Goal: Transaction & Acquisition: Purchase product/service

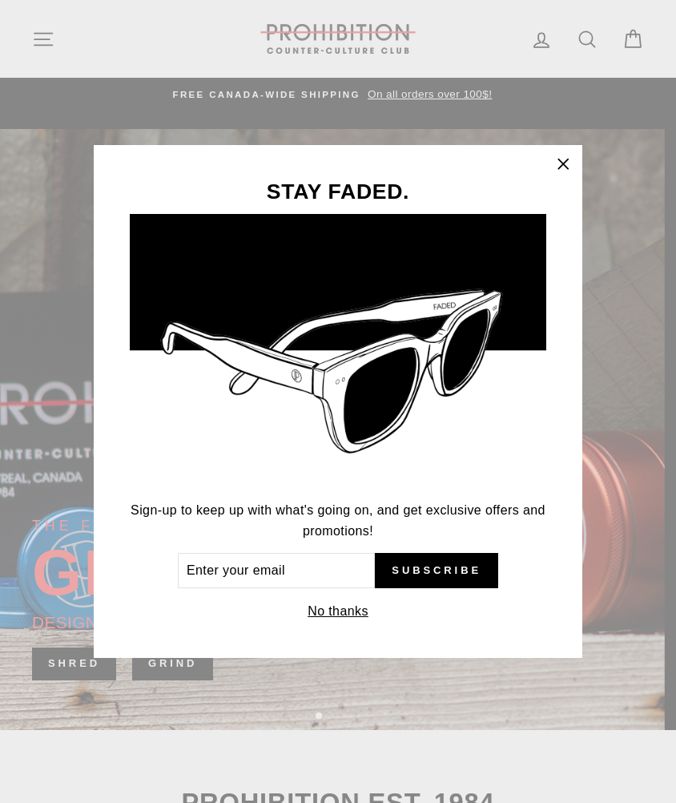
click at [559, 167] on icon "button" at bounding box center [563, 164] width 22 height 22
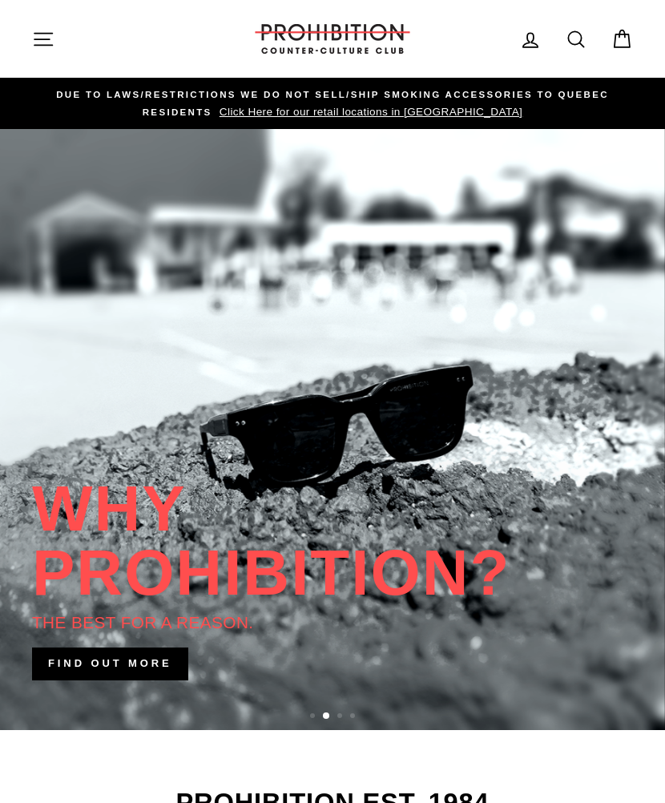
click at [29, 41] on button "Site navigation" at bounding box center [43, 39] width 42 height 34
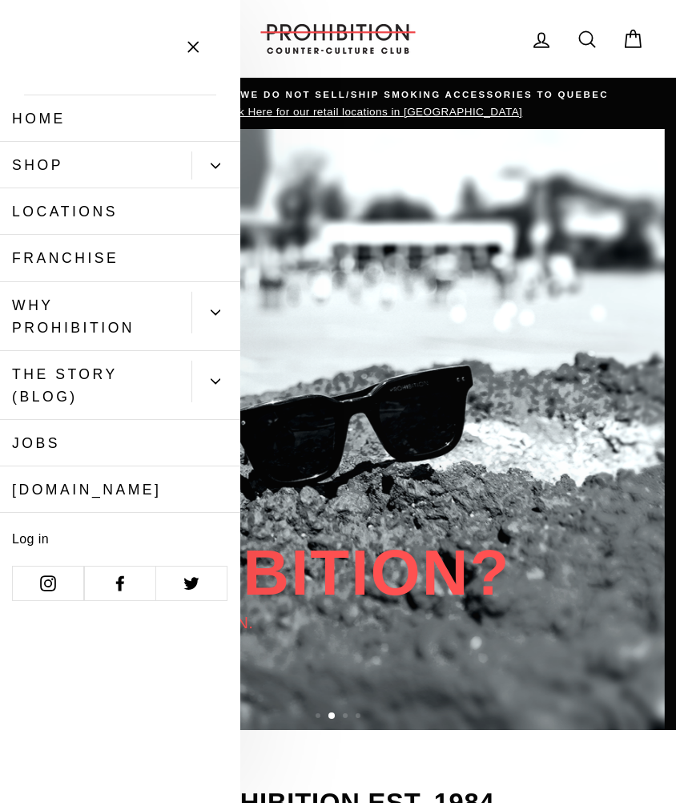
click at [225, 174] on button "Primary" at bounding box center [216, 165] width 49 height 28
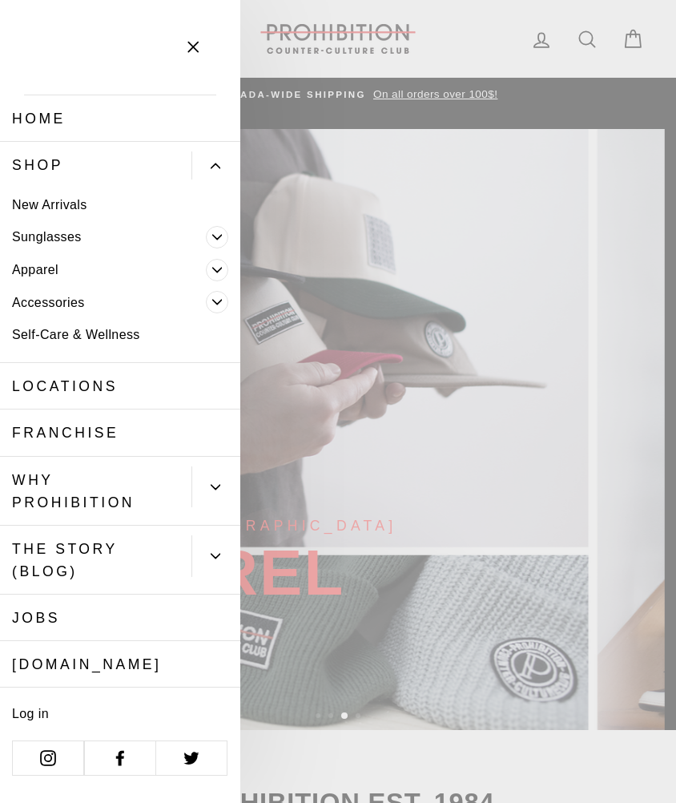
click at [214, 301] on icon "Primary" at bounding box center [217, 302] width 10 height 10
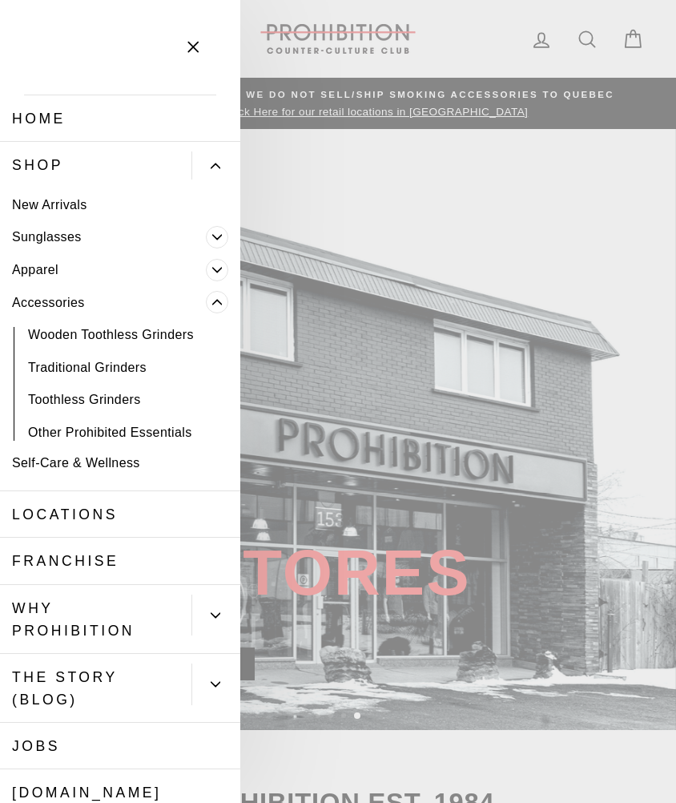
click at [79, 365] on link "Traditional Grinders" at bounding box center [120, 367] width 240 height 33
click at [67, 400] on link "Toothless Grinders" at bounding box center [120, 400] width 240 height 33
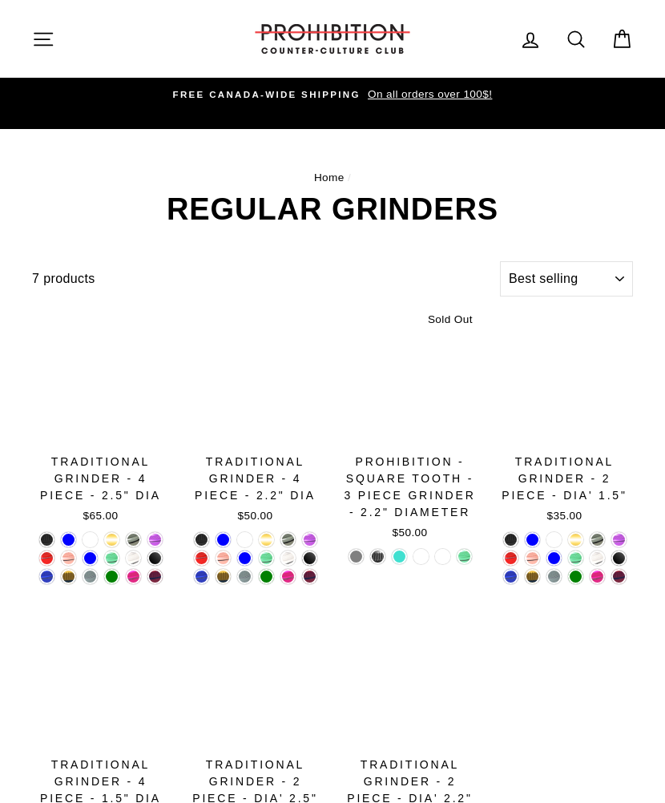
select select "best-selling"
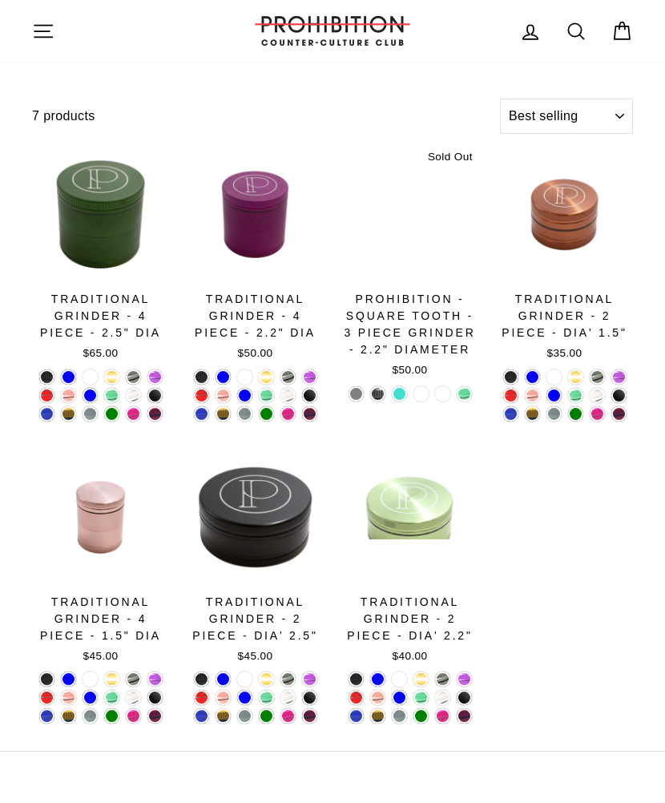
scroll to position [166, 0]
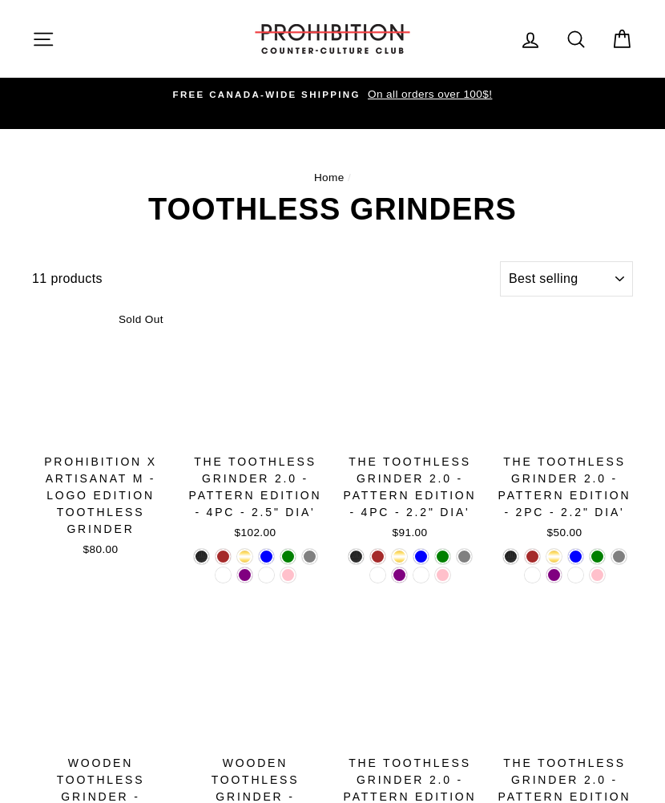
select select "best-selling"
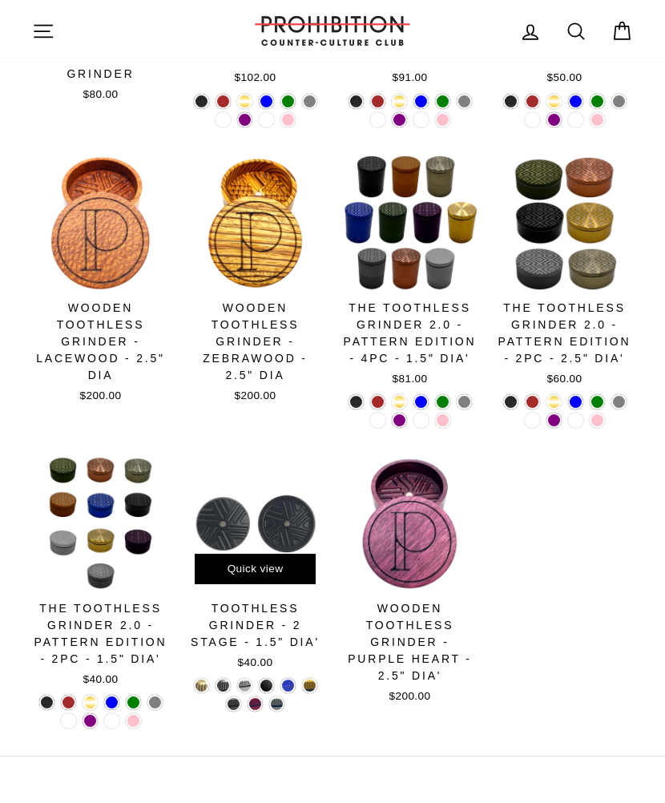
scroll to position [462, 0]
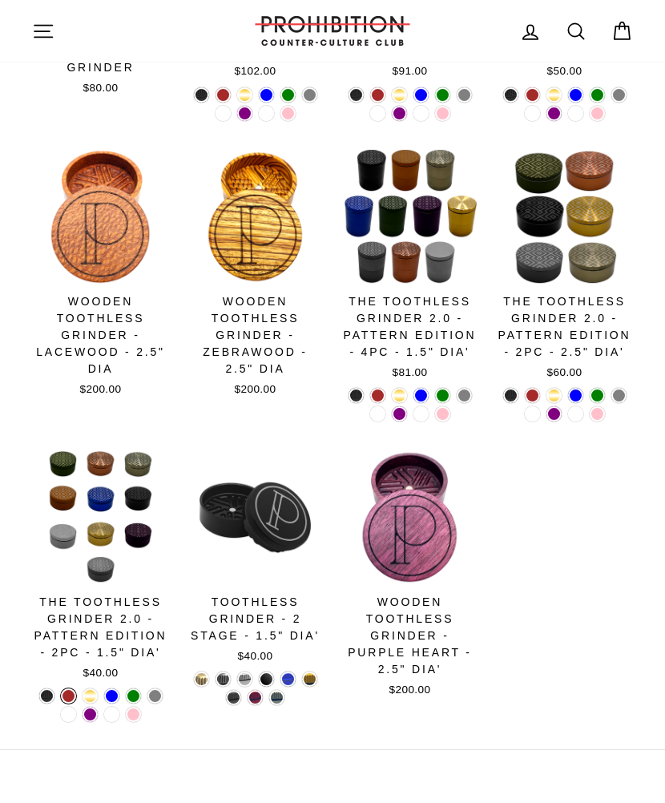
click at [69, 694] on link at bounding box center [68, 695] width 15 height 15
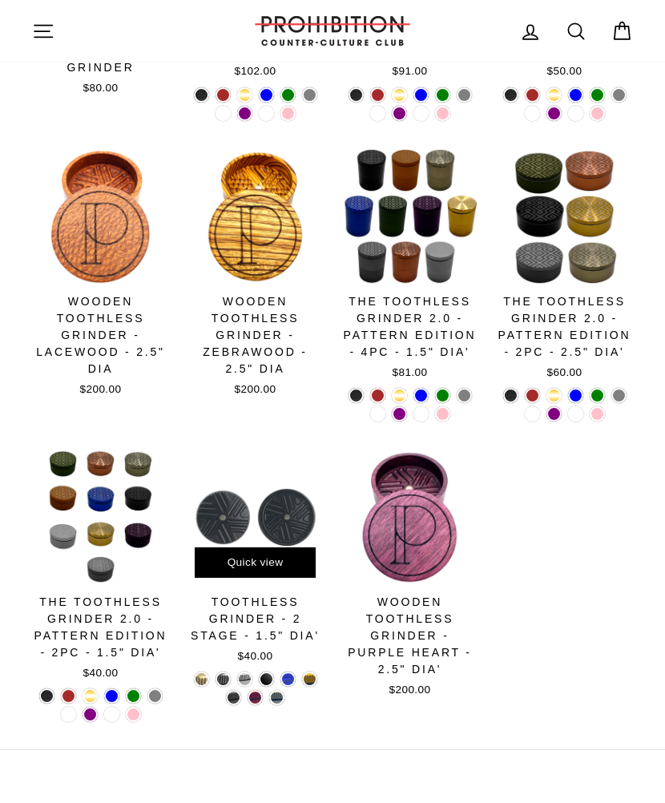
click at [253, 510] on div at bounding box center [255, 517] width 137 height 137
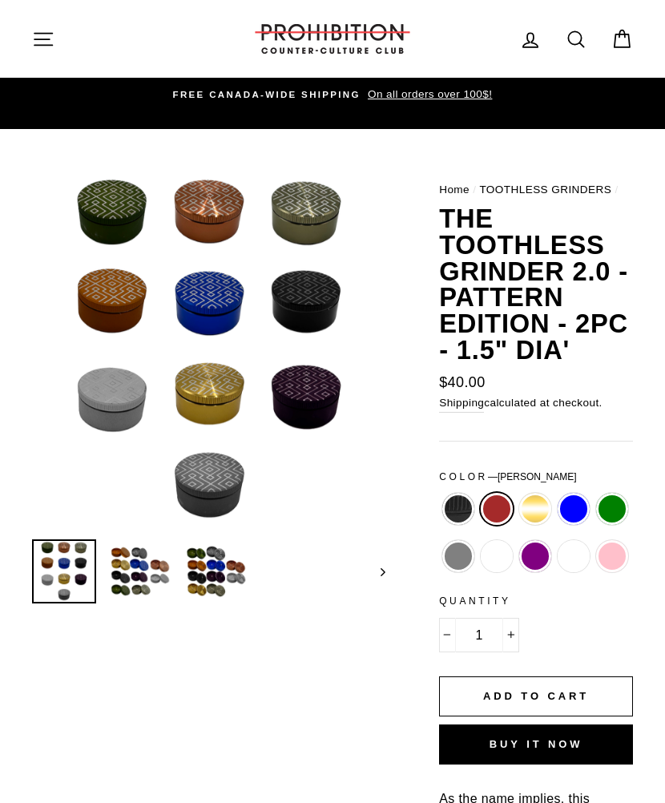
click at [555, 494] on div "Light Blue" at bounding box center [574, 516] width 38 height 47
click at [578, 499] on label "Light Blue" at bounding box center [574, 509] width 32 height 32
click at [555, 494] on input "Light Blue" at bounding box center [555, 493] width 1 height 1
radio input "true"
click at [572, 547] on label "[PERSON_NAME]" at bounding box center [574, 556] width 32 height 32
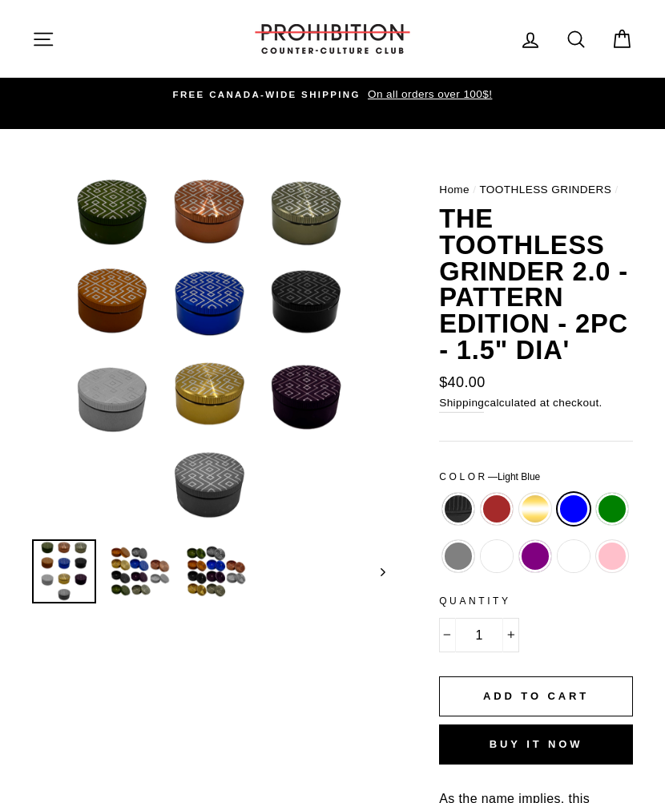
click at [555, 541] on input "[PERSON_NAME]" at bounding box center [555, 540] width 1 height 1
radio input "true"
click at [96, 591] on div at bounding box center [563, 571] width 1063 height 64
click at [117, 591] on img at bounding box center [140, 571] width 61 height 61
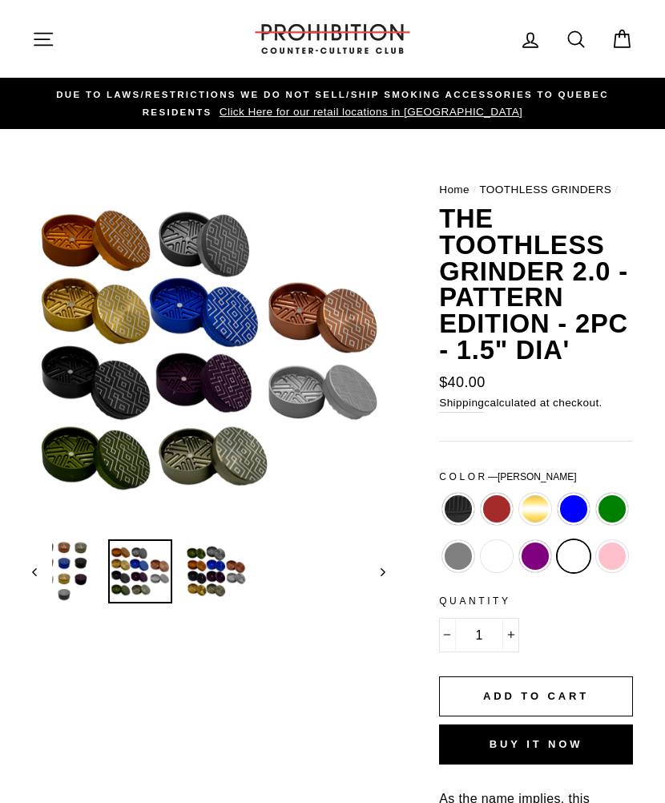
click at [227, 599] on img at bounding box center [216, 571] width 61 height 61
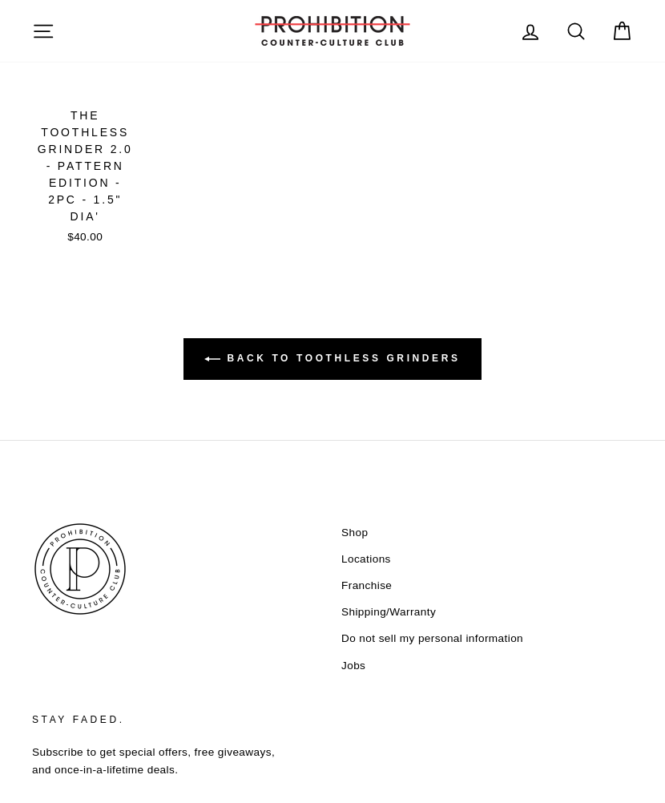
scroll to position [1893, 0]
